Goal: Transaction & Acquisition: Purchase product/service

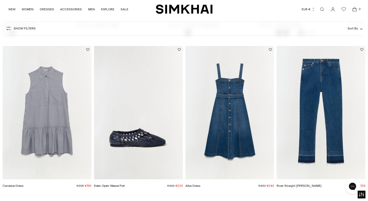
scroll to position [837, 0]
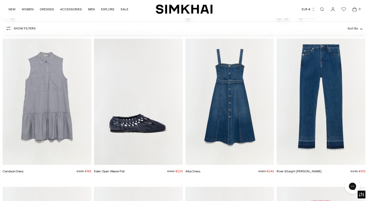
click at [0, 0] on img "Candace Dress" at bounding box center [0, 0] width 0 height 0
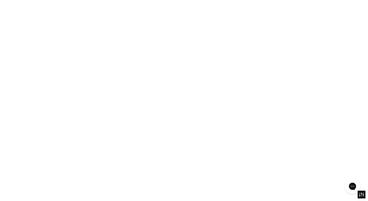
click at [0, 0] on img "Candace Dress" at bounding box center [0, 0] width 0 height 0
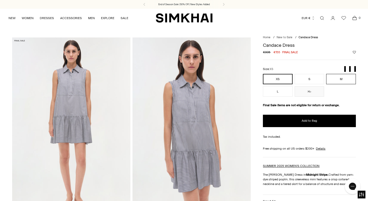
click at [342, 77] on button "M" at bounding box center [341, 79] width 30 height 10
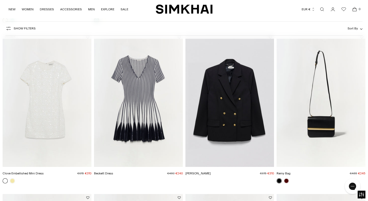
scroll to position [1157, 0]
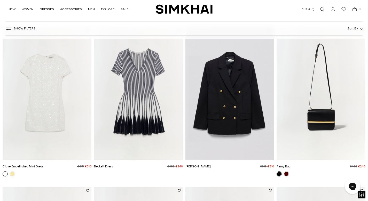
click at [14, 171] on div at bounding box center [9, 173] width 14 height 7
click at [6, 175] on link at bounding box center [5, 173] width 5 height 5
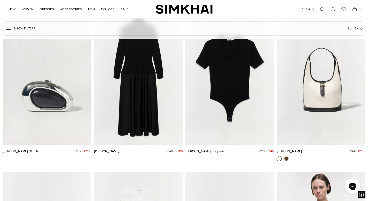
scroll to position [2138, 0]
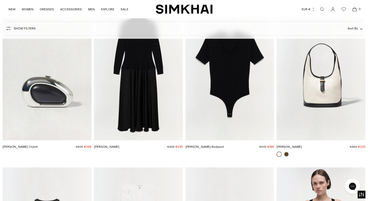
click at [0, 0] on img "Khai Hobo" at bounding box center [0, 0] width 0 height 0
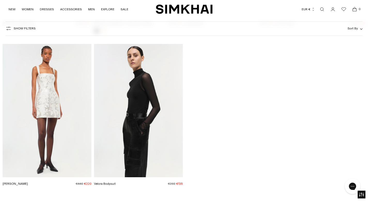
scroll to position [7995, 0]
